Goal: Task Accomplishment & Management: Manage account settings

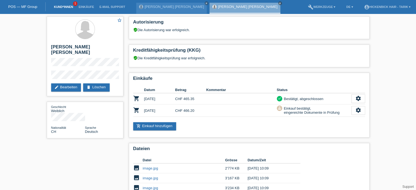
click at [60, 6] on link "Kund*innen" at bounding box center [63, 6] width 25 height 3
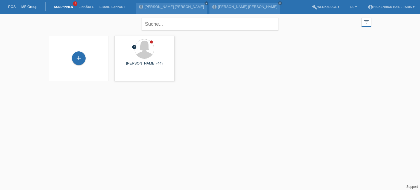
click at [242, 70] on div "+ error [PERSON_NAME] (44) launch Anzeigen" at bounding box center [210, 58] width 328 height 51
click at [368, 21] on icon "filter_list" at bounding box center [366, 22] width 6 height 6
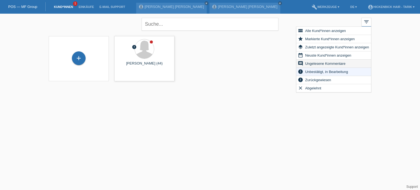
click at [313, 61] on span "Ungelesene Kommentare" at bounding box center [325, 63] width 42 height 7
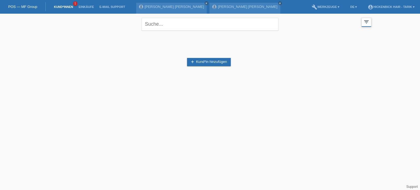
click at [366, 23] on icon "filter_list" at bounding box center [366, 22] width 6 height 6
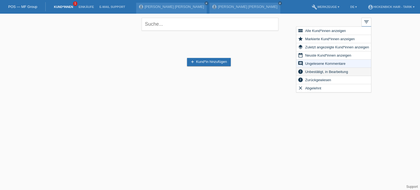
click at [308, 70] on span "Unbestätigt, in Bearbeitung" at bounding box center [326, 71] width 45 height 7
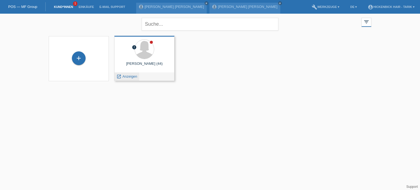
click at [133, 78] on div "launch Anzeigen" at bounding box center [127, 76] width 25 height 8
click at [133, 75] on span "Anzeigen" at bounding box center [130, 76] width 15 height 4
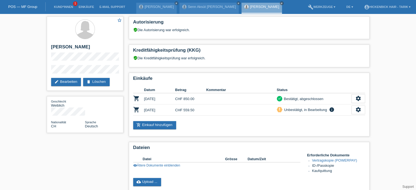
click at [144, 182] on link "cloud_upload Upload ..." at bounding box center [147, 182] width 28 height 8
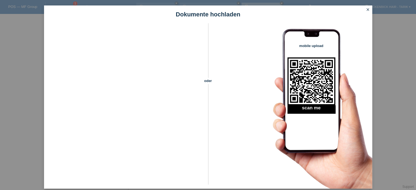
click at [366, 11] on icon "close" at bounding box center [368, 9] width 4 height 4
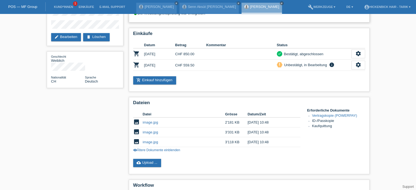
scroll to position [109, 0]
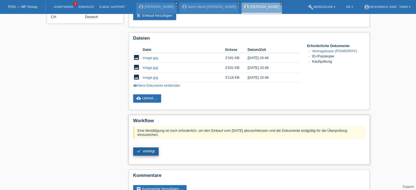
click at [149, 150] on span "erledigt" at bounding box center [149, 151] width 12 height 4
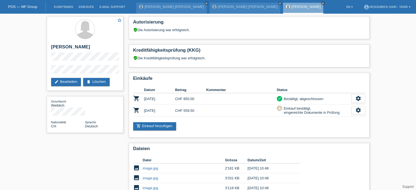
scroll to position [74, 0]
